Goal: Information Seeking & Learning: Learn about a topic

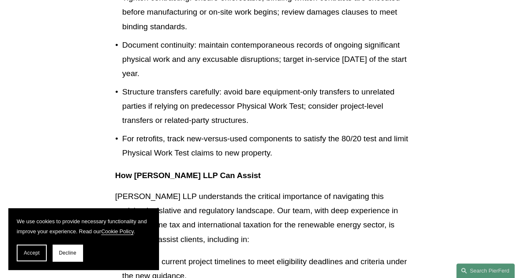
scroll to position [1546, 0]
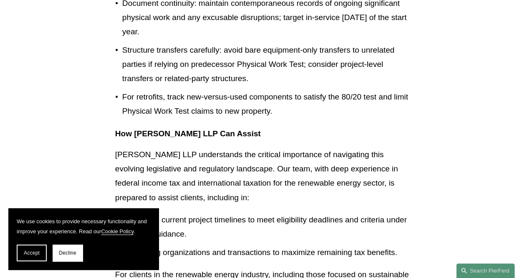
drag, startPoint x: 124, startPoint y: 51, endPoint x: 172, endPoint y: 78, distance: 55.0
click at [172, 39] on p "Document continuity: maintain contemporaneous records of ongoing significant ph…" at bounding box center [267, 17] width 291 height 43
copy p "Document continuity: maintain contemporaneous records of ongoing significant ph…"
click at [195, 39] on p "Document continuity: maintain contemporaneous records of ongoing significant ph…" at bounding box center [267, 17] width 291 height 43
drag, startPoint x: 184, startPoint y: 74, endPoint x: 179, endPoint y: 75, distance: 5.2
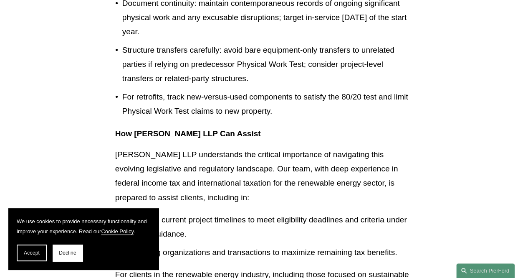
click at [179, 39] on p "Document continuity: maintain contemporaneous records of ongoing significant ph…" at bounding box center [267, 17] width 291 height 43
drag, startPoint x: 199, startPoint y: 49, endPoint x: 188, endPoint y: 76, distance: 29.0
click at [188, 39] on p "Document continuity: maintain contemporaneous records of ongoing significant ph…" at bounding box center [267, 17] width 291 height 43
copy p "maintain contemporaneous records of ongoing significant physical work and any e…"
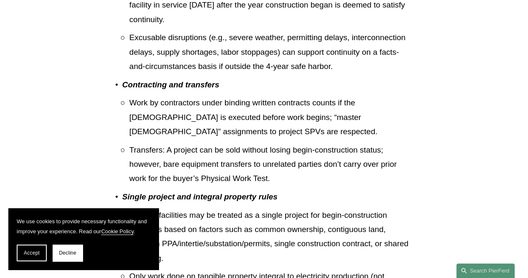
scroll to position [877, 0]
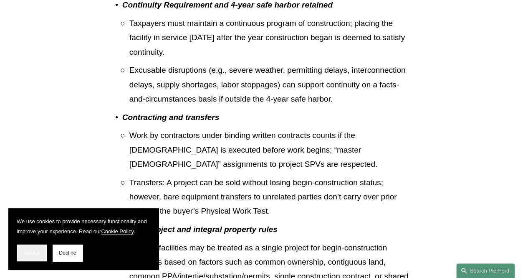
click at [25, 253] on span "Accept" at bounding box center [32, 253] width 16 height 6
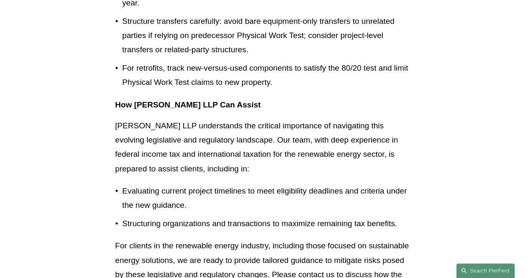
scroll to position [1838, 0]
